Goal: Contribute content: Add original content to the website for others to see

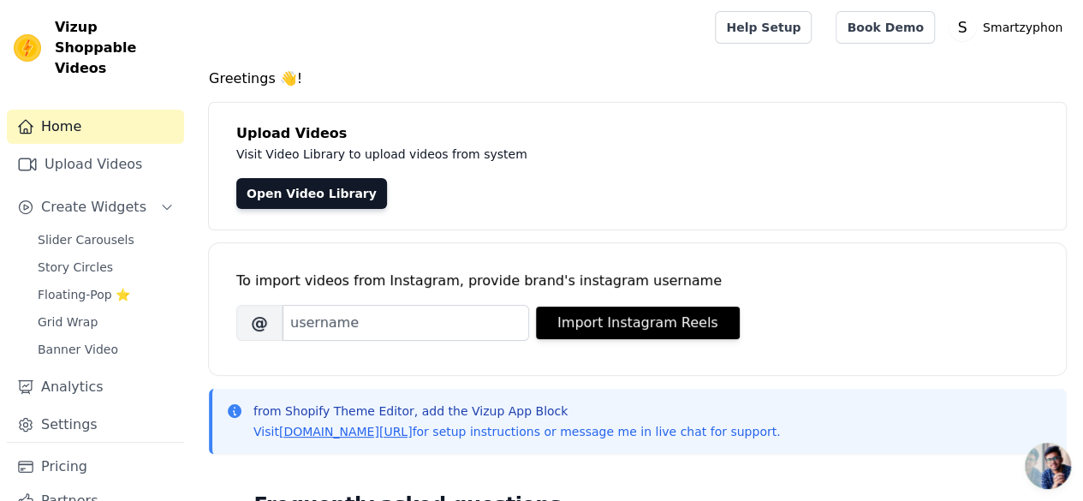
click at [328, 185] on link "Open Video Library" at bounding box center [311, 193] width 151 height 31
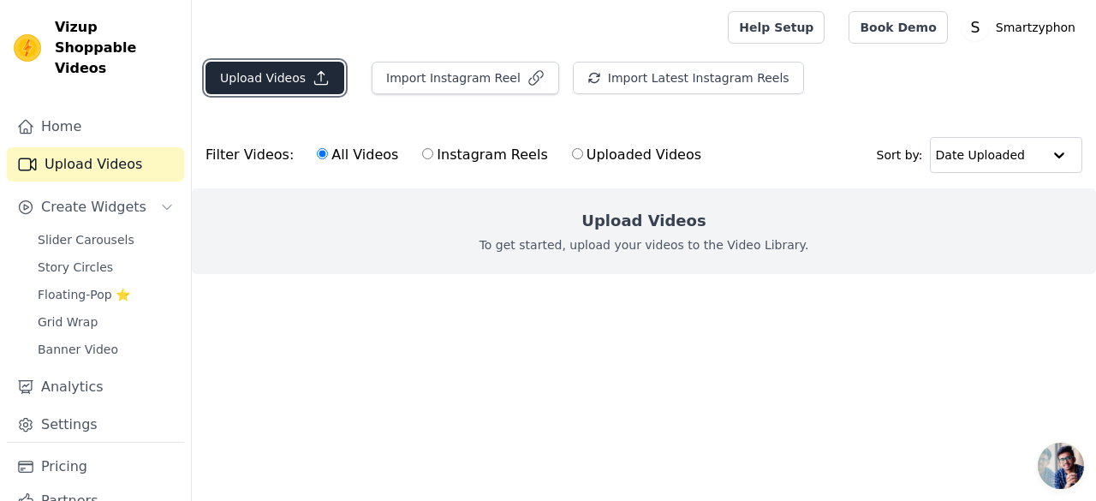
click at [283, 74] on button "Upload Videos" at bounding box center [275, 78] width 139 height 33
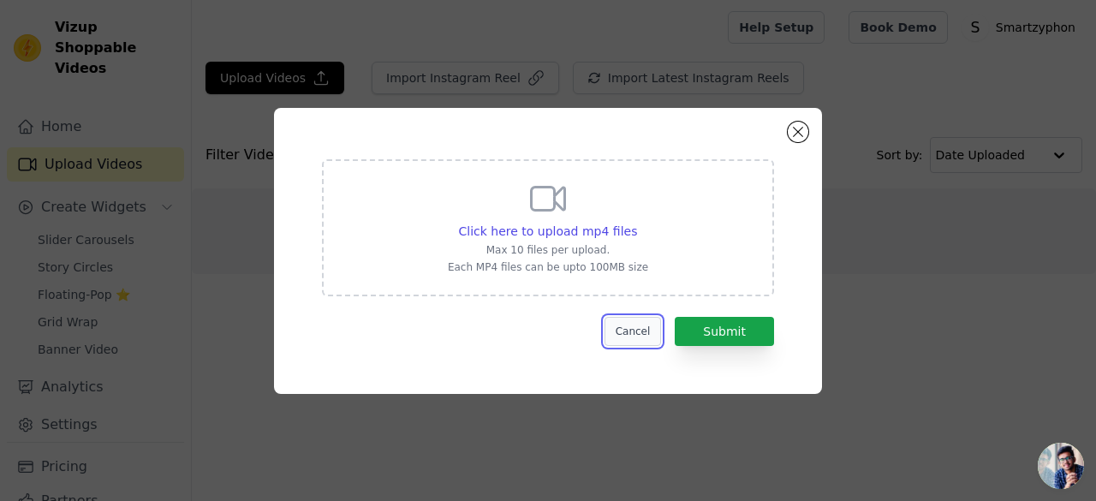
click at [633, 331] on button "Cancel" at bounding box center [633, 331] width 57 height 29
